Goal: Information Seeking & Learning: Learn about a topic

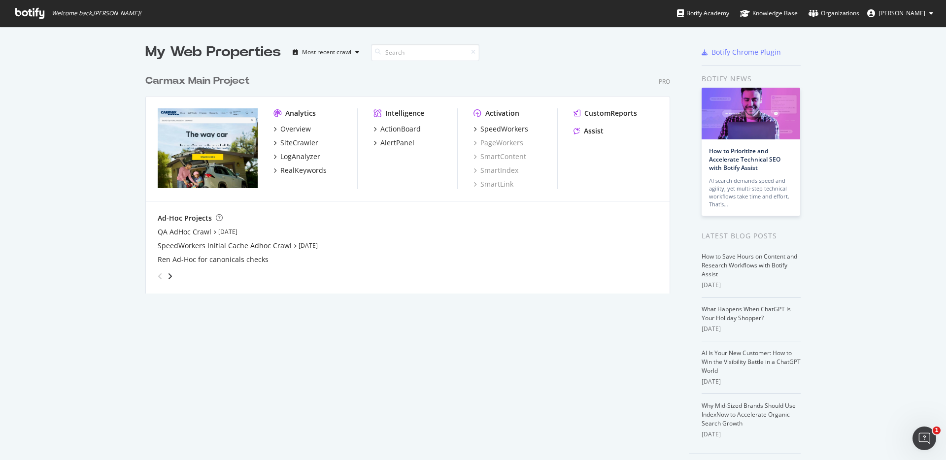
click at [33, 12] on icon at bounding box center [29, 13] width 29 height 11
click at [291, 129] on div "Overview" at bounding box center [295, 129] width 31 height 10
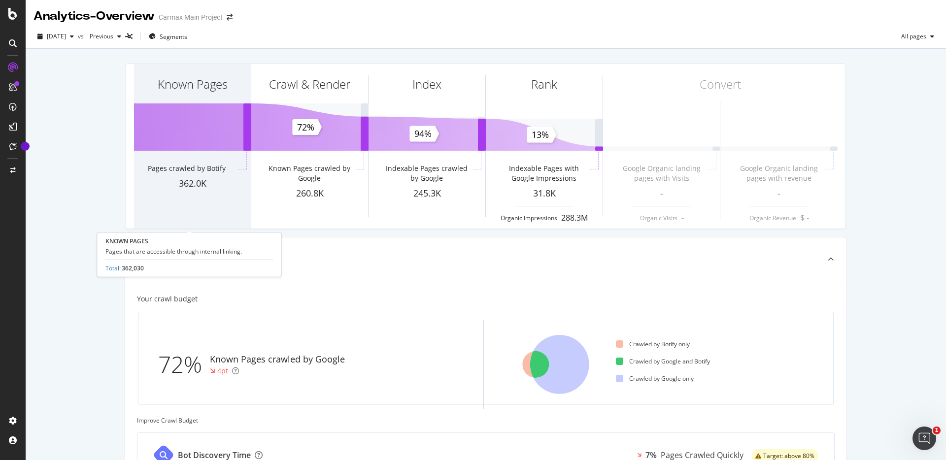
click at [194, 166] on div "Pages crawled by Botify" at bounding box center [187, 169] width 78 height 10
click at [193, 134] on div "Known Pages" at bounding box center [192, 102] width 117 height 76
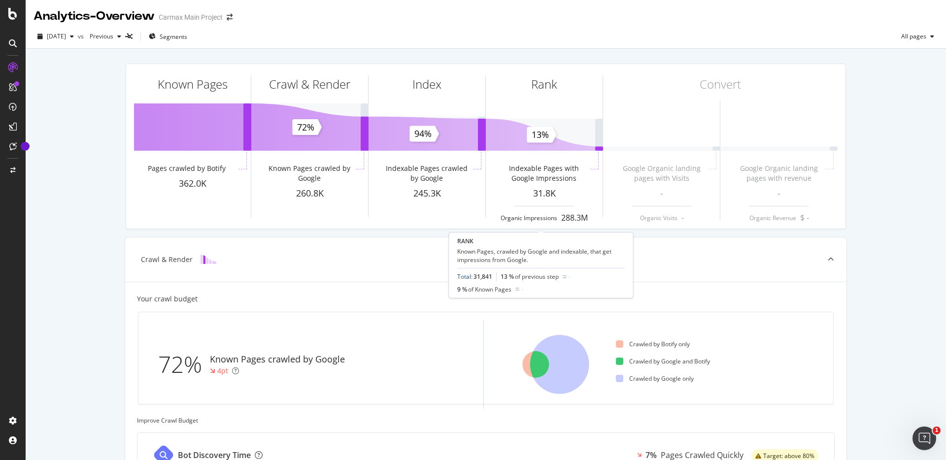
click at [463, 276] on link "Total" at bounding box center [464, 276] width 14 height 8
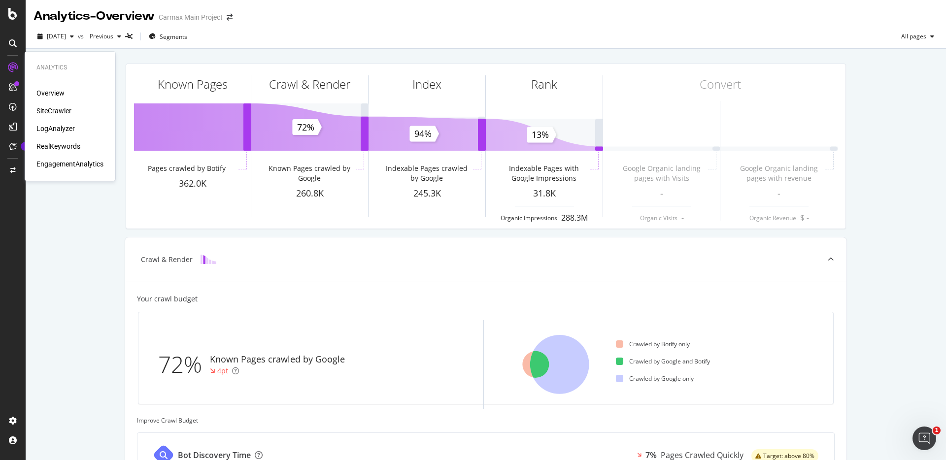
click at [66, 111] on div "SiteCrawler" at bounding box center [53, 111] width 35 height 10
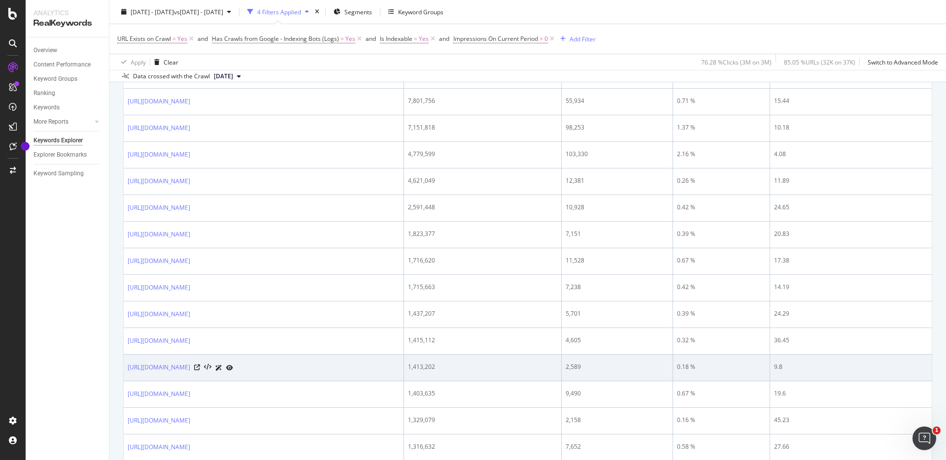
scroll to position [218, 0]
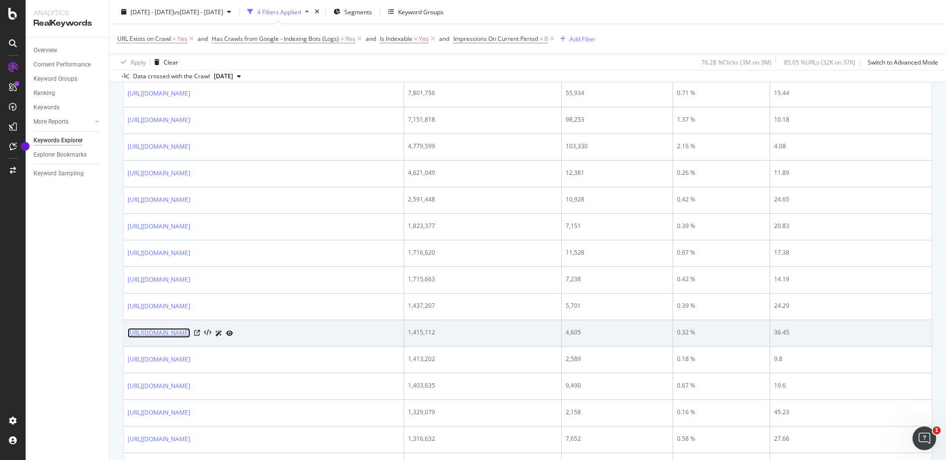
click at [190, 334] on link "https://www.carmax.com/cars/ford/f150" at bounding box center [159, 333] width 63 height 10
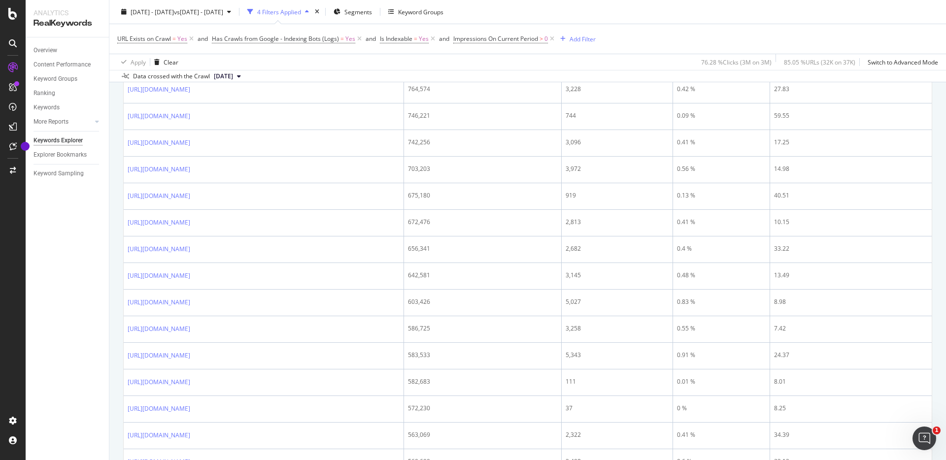
scroll to position [1199, 0]
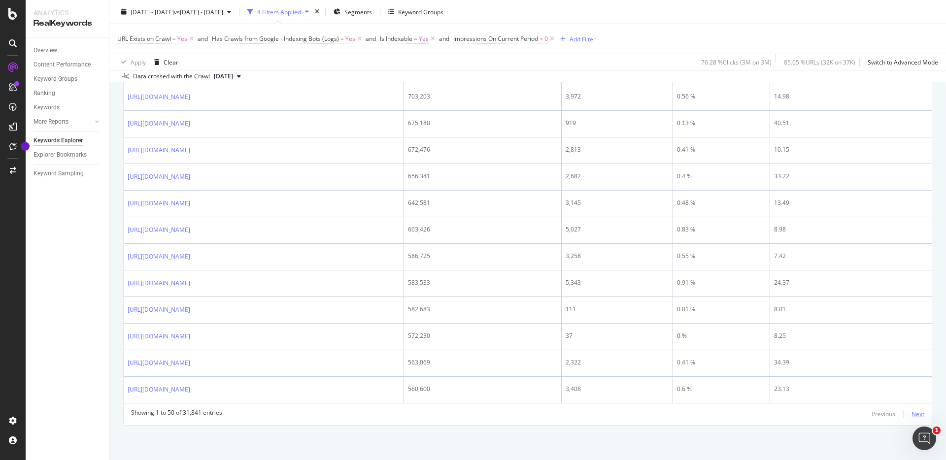
click at [911, 411] on div "Next" at bounding box center [917, 414] width 13 height 8
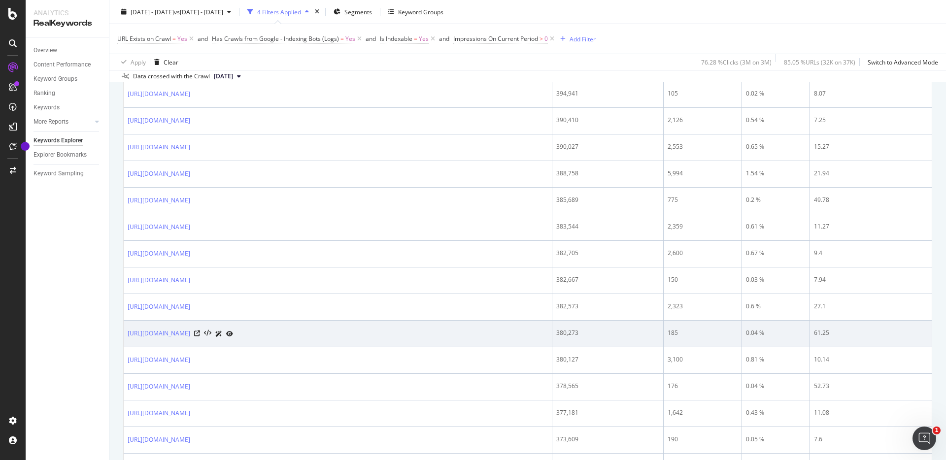
scroll to position [1143, 0]
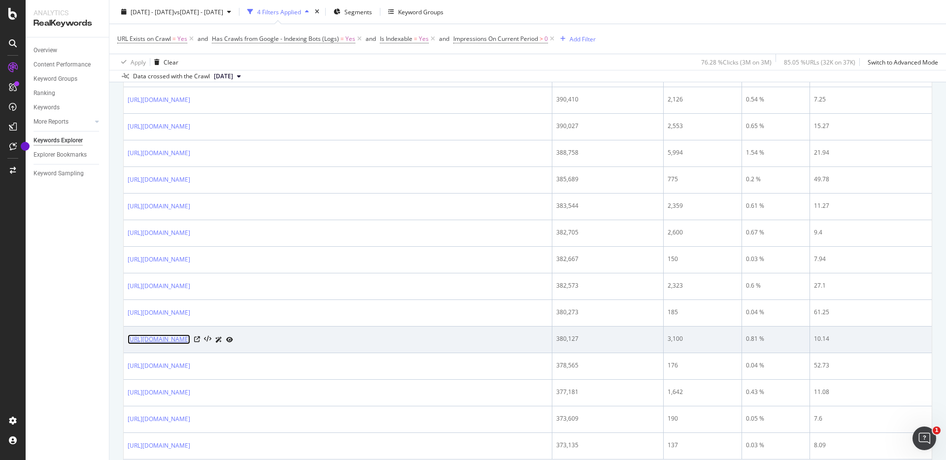
click at [190, 336] on link "https://www.carmax.com/cars/toyota/sequoia" at bounding box center [159, 339] width 63 height 10
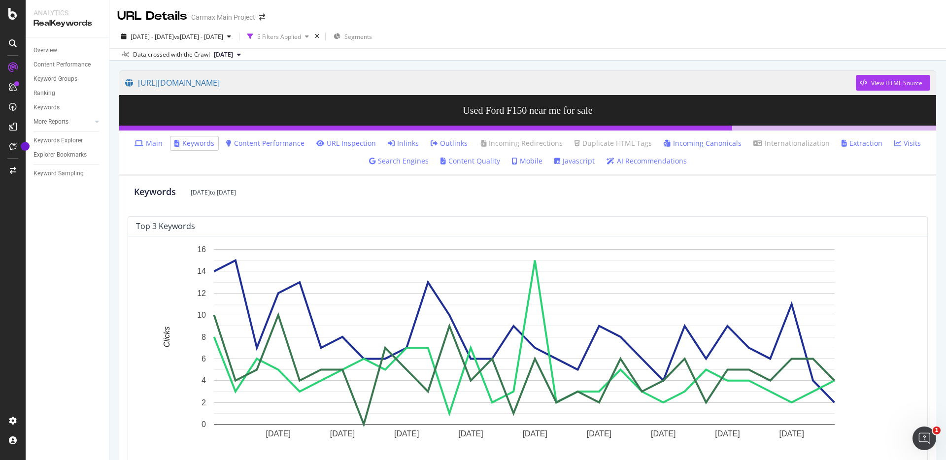
click at [278, 143] on link "Content Performance" at bounding box center [265, 143] width 78 height 10
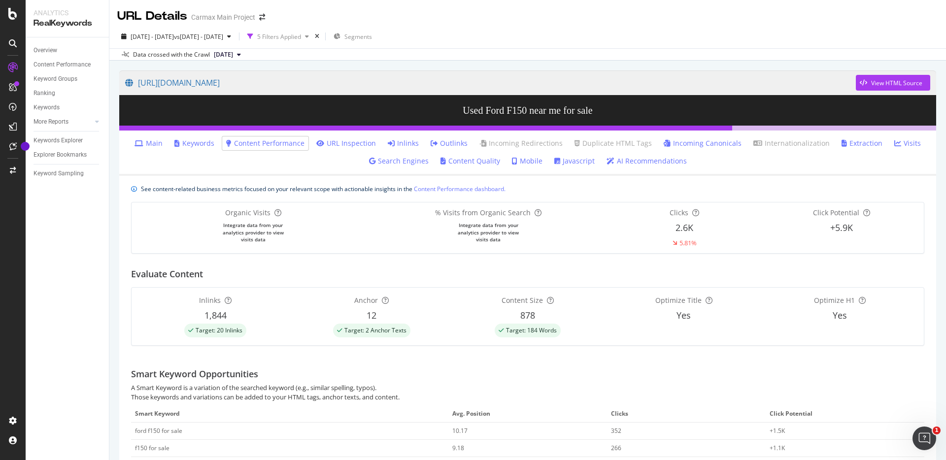
scroll to position [2, 0]
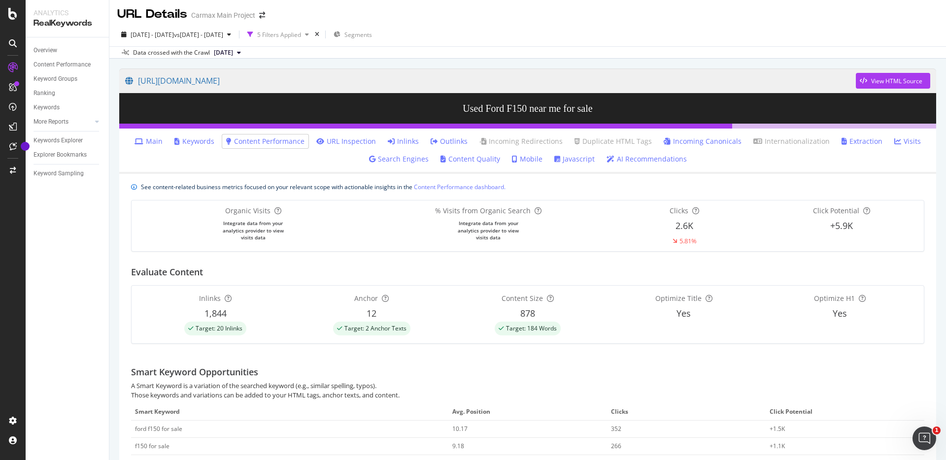
click at [564, 159] on link "Javascript" at bounding box center [574, 159] width 40 height 10
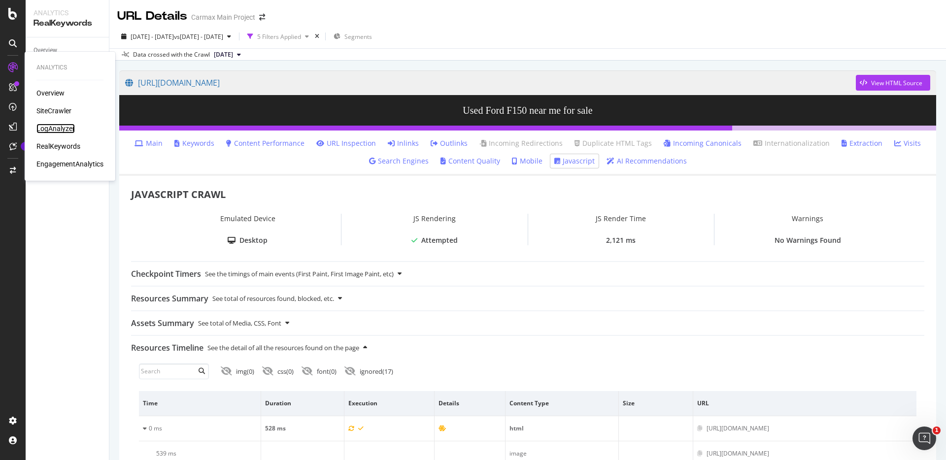
click at [62, 128] on div "LogAnalyzer" at bounding box center [55, 129] width 38 height 10
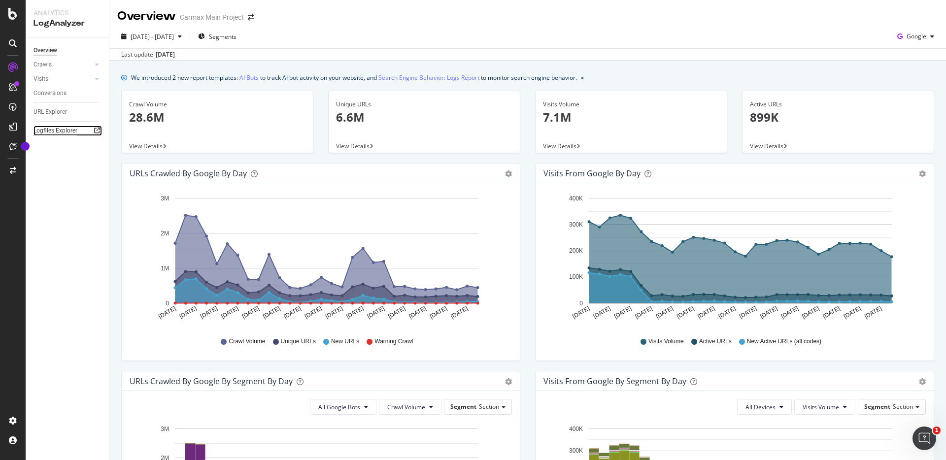
click at [52, 134] on div "Logfiles Explorer" at bounding box center [55, 131] width 44 height 10
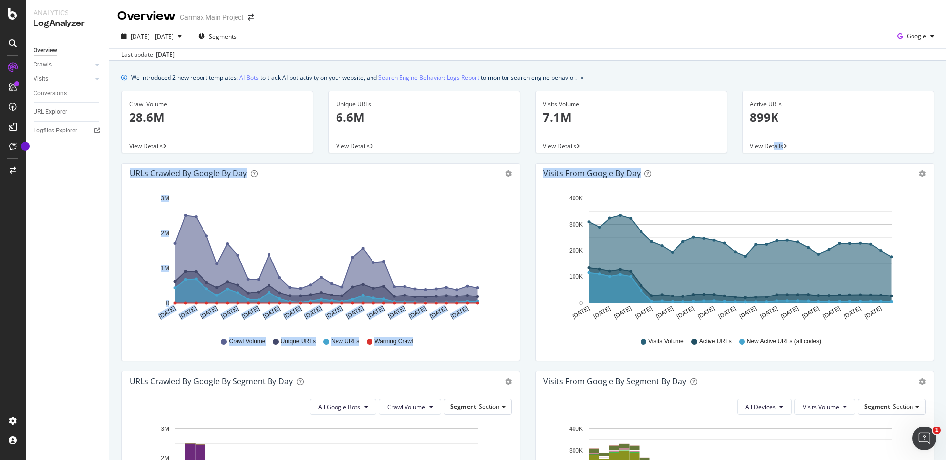
drag, startPoint x: 765, startPoint y: 147, endPoint x: 728, endPoint y: 214, distance: 76.1
click at [728, 214] on div "We introduced 2 new report templates: AI Bots to track AI bot activity on your …" at bounding box center [527, 441] width 836 height 761
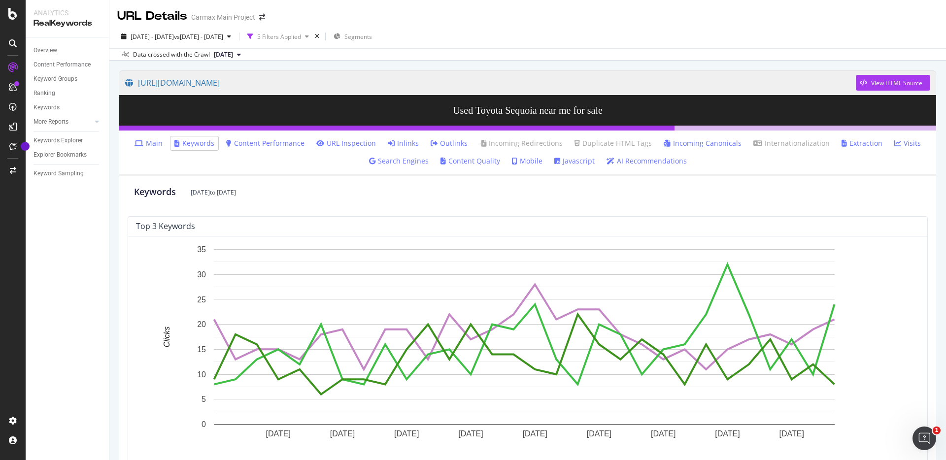
click at [463, 157] on link "Content Quality" at bounding box center [470, 161] width 60 height 10
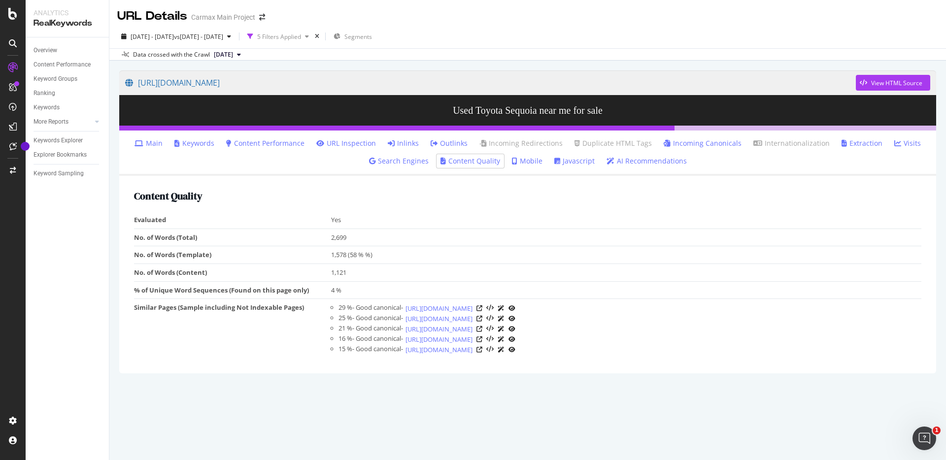
click at [570, 160] on link "Javascript" at bounding box center [574, 161] width 40 height 10
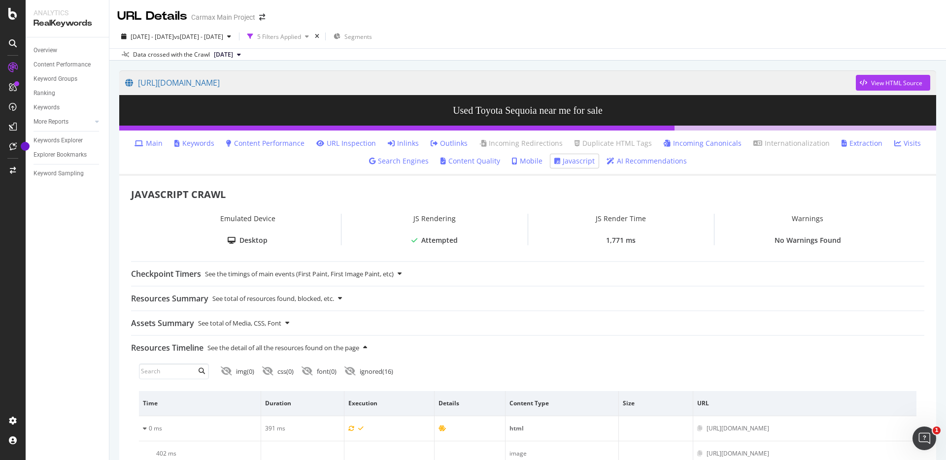
scroll to position [2, 0]
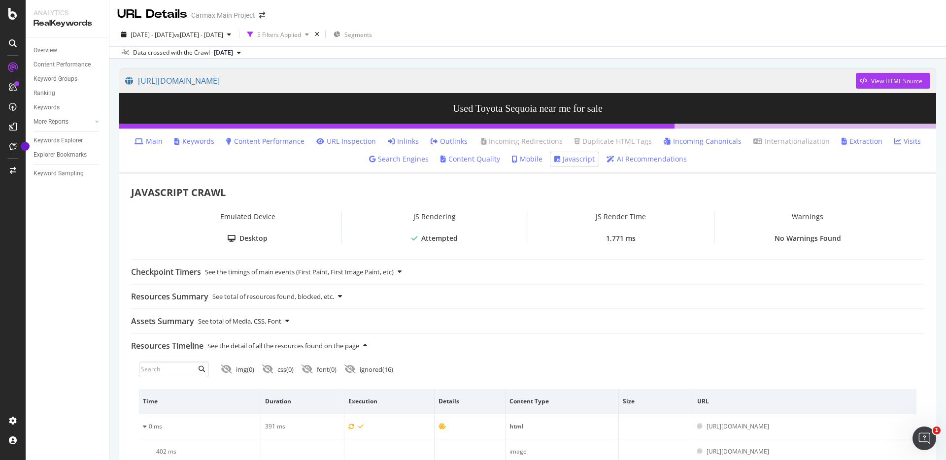
click at [342, 297] on icon at bounding box center [340, 296] width 4 height 6
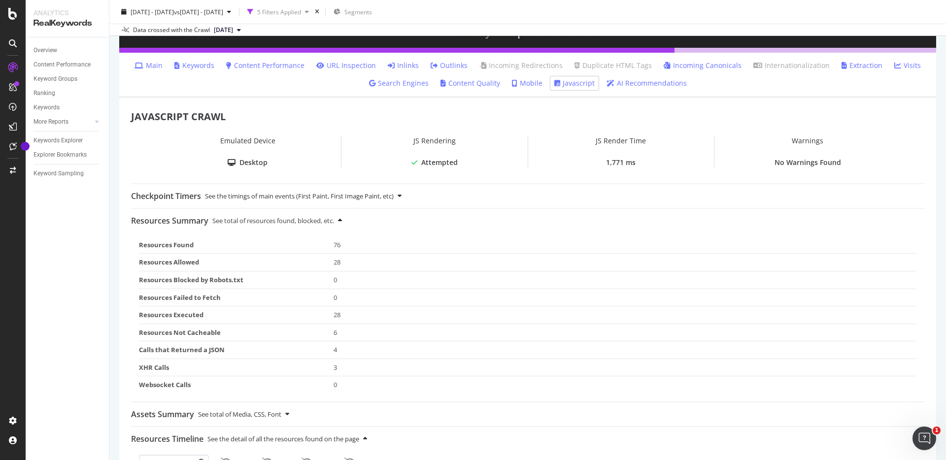
scroll to position [113, 0]
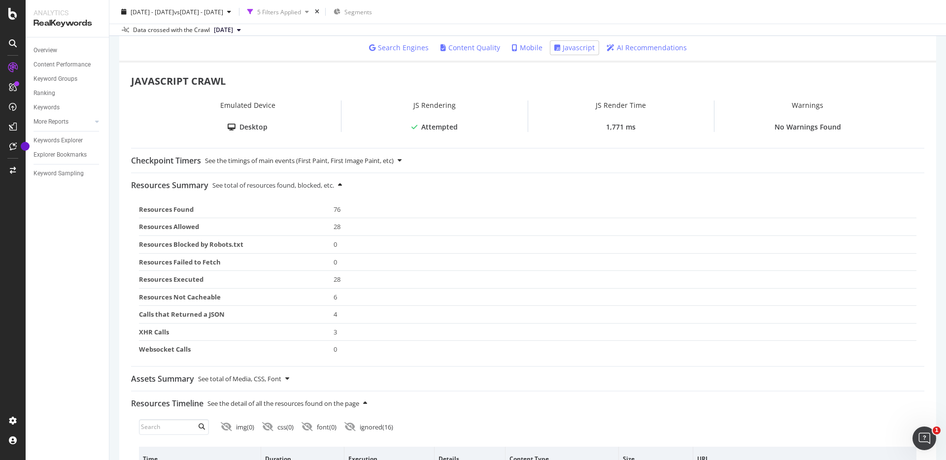
click at [342, 184] on icon at bounding box center [340, 185] width 4 height 6
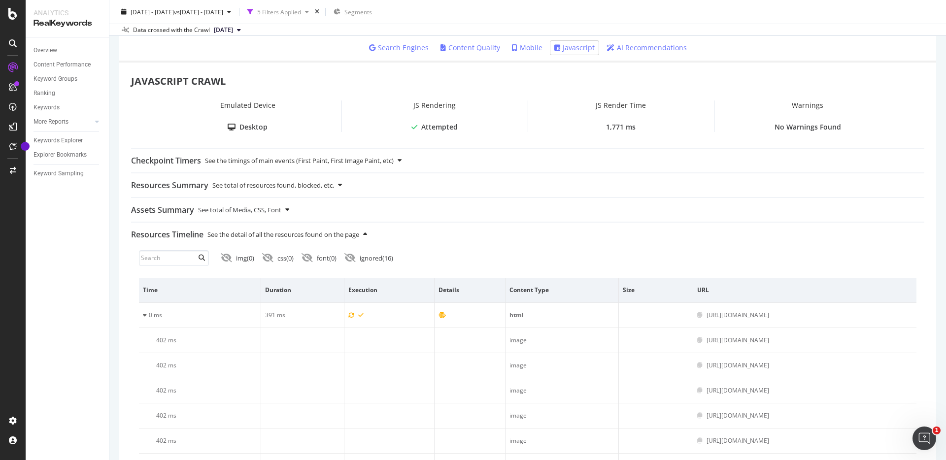
click at [281, 211] on div "See total of Media, CSS, Font" at bounding box center [239, 210] width 83 height 24
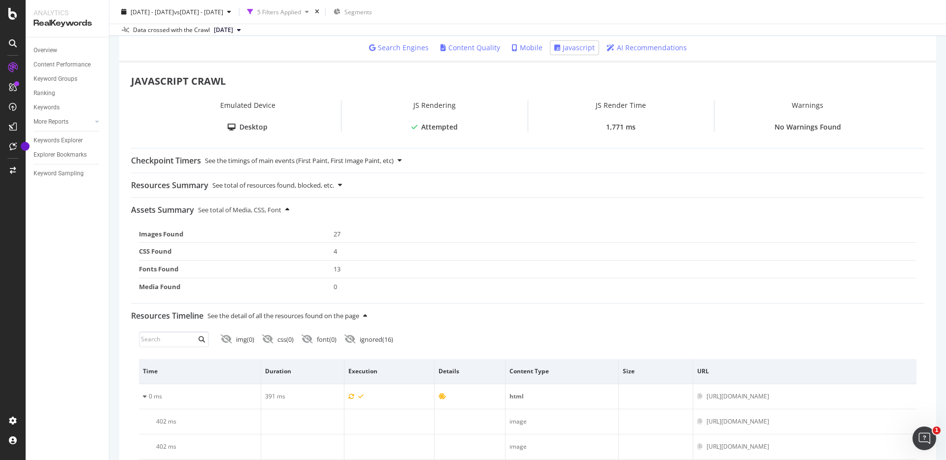
click at [281, 211] on div "See total of Media, CSS, Font" at bounding box center [239, 210] width 83 height 24
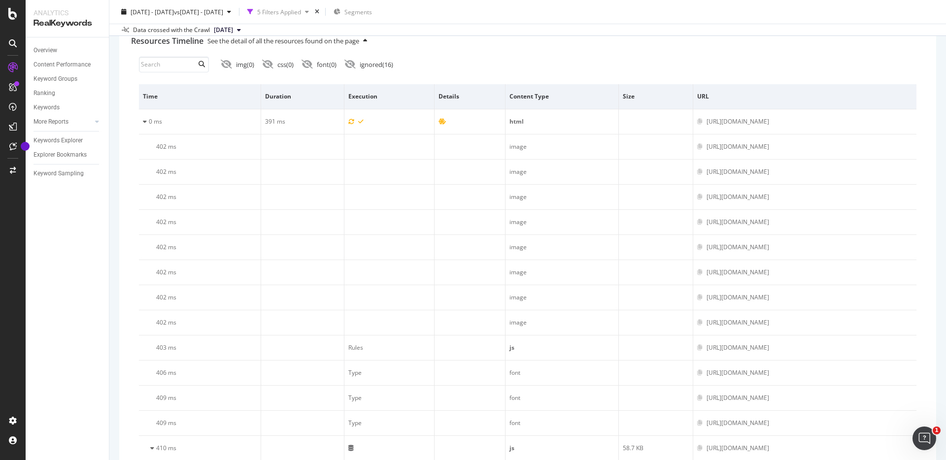
scroll to position [86, 0]
